Goal: Task Accomplishment & Management: Use online tool/utility

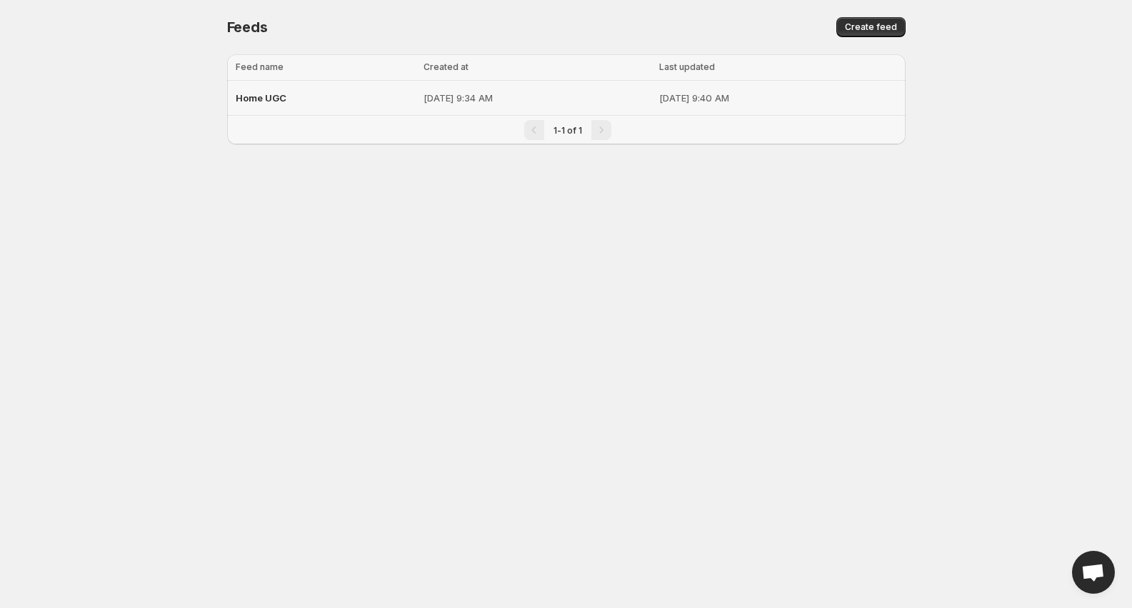
click at [419, 87] on td "[DATE] 9:34 AM" at bounding box center [537, 98] width 236 height 35
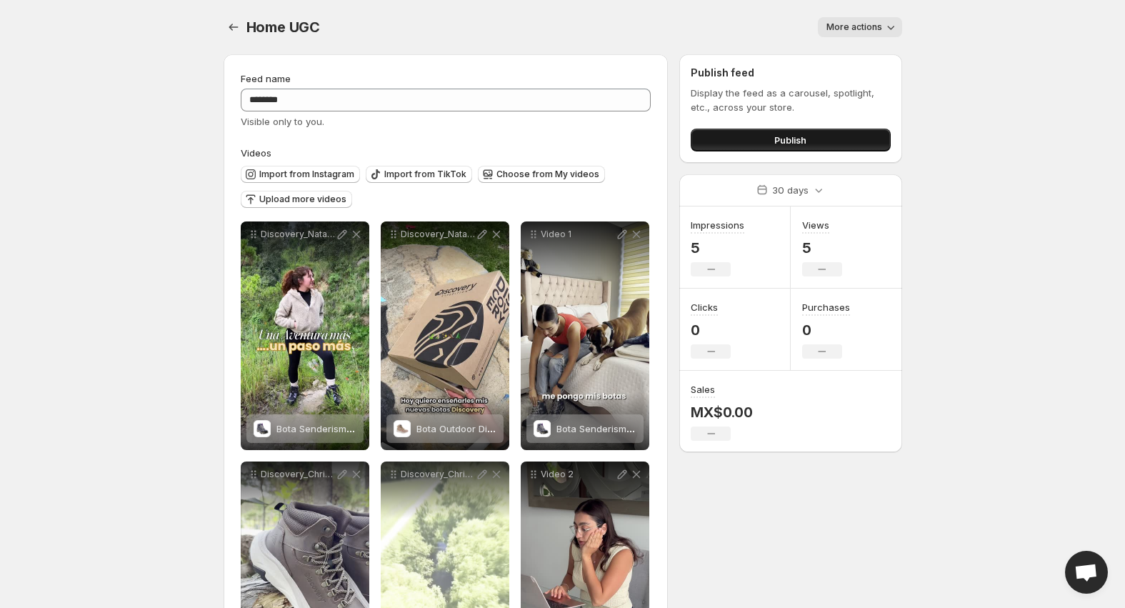
click at [855, 143] on button "Publish" at bounding box center [789, 140] width 199 height 23
